Goal: Find contact information: Find contact information

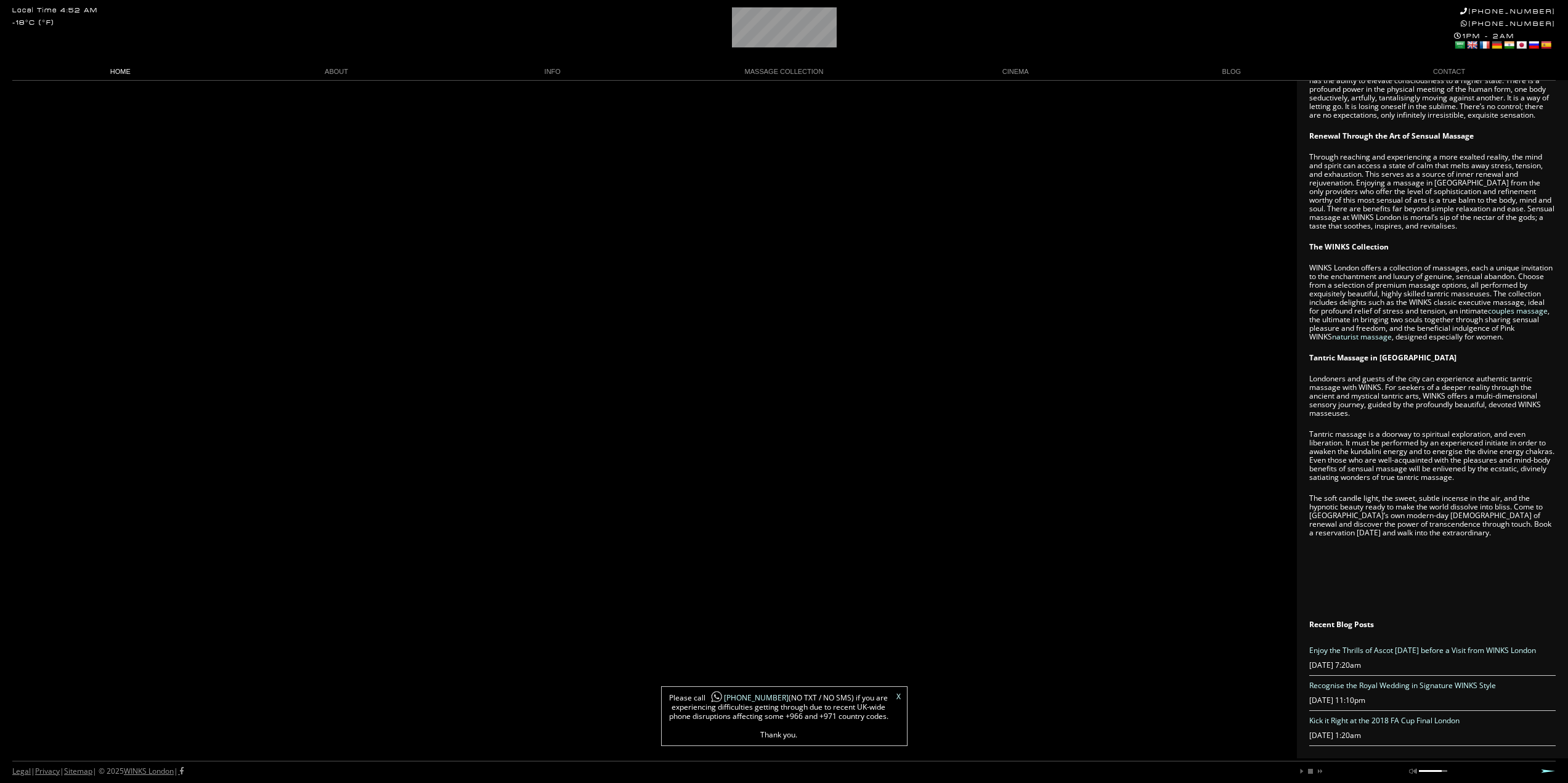
click at [120, 71] on link "HOME" at bounding box center [120, 71] width 216 height 17
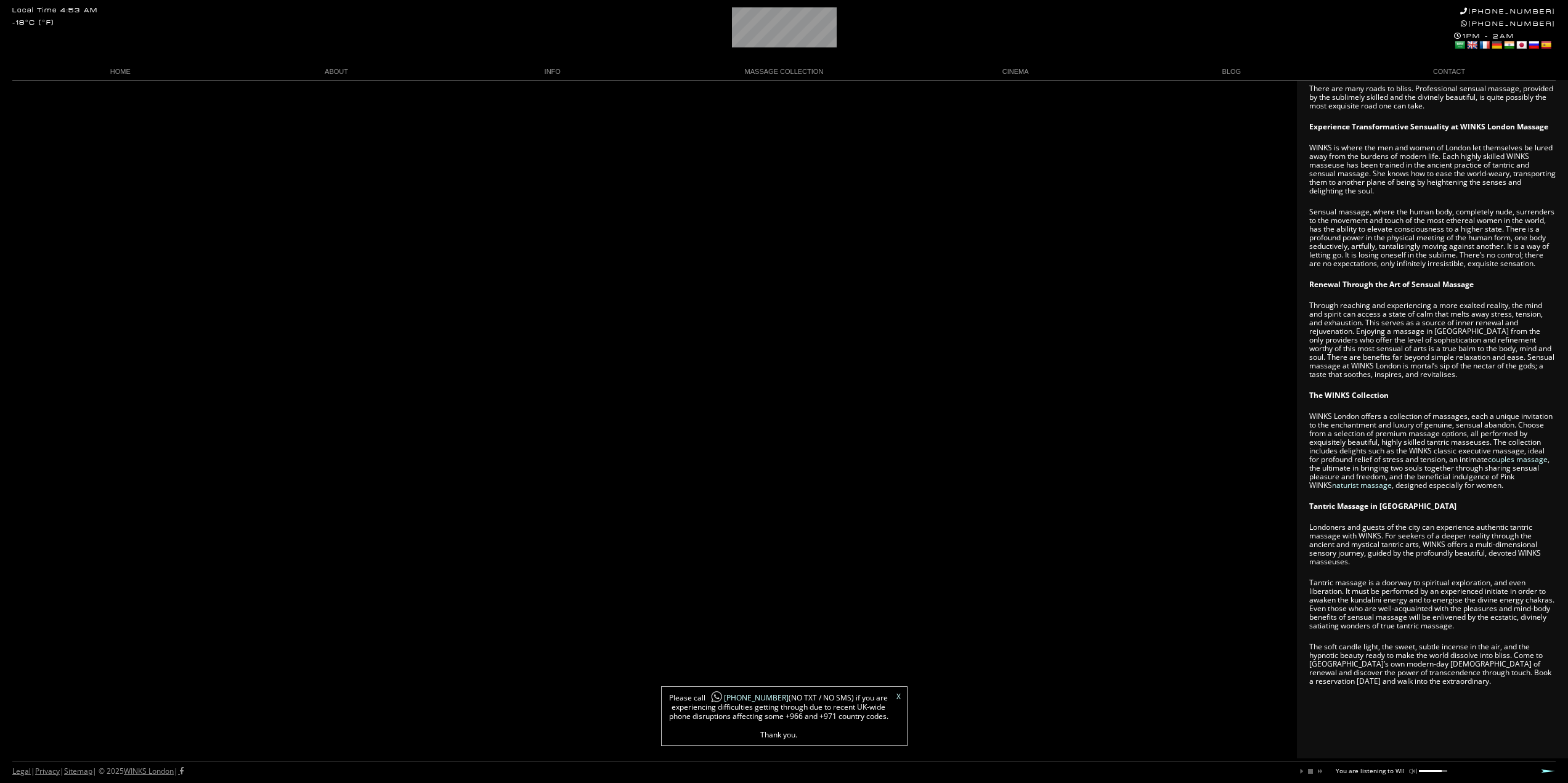
scroll to position [555, 0]
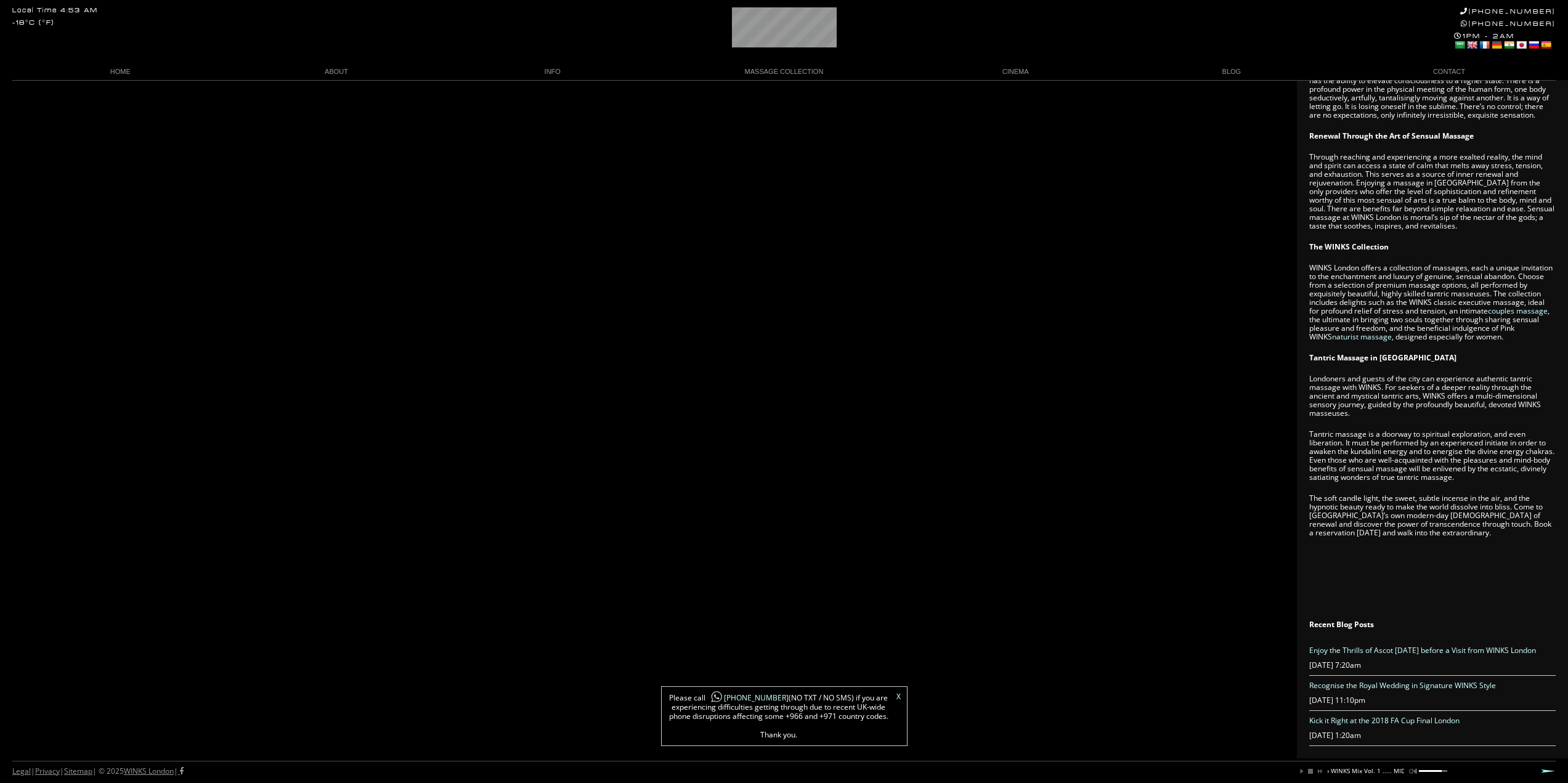
click at [754, 703] on span "Please call +44 788 959 8888 (NO TXT / NO SMS) if you are experiencing difficul…" at bounding box center [779, 716] width 222 height 46
click at [754, 699] on link "[PHONE_NUMBER]" at bounding box center [747, 697] width 84 height 11
